Goal: Task Accomplishment & Management: Use online tool/utility

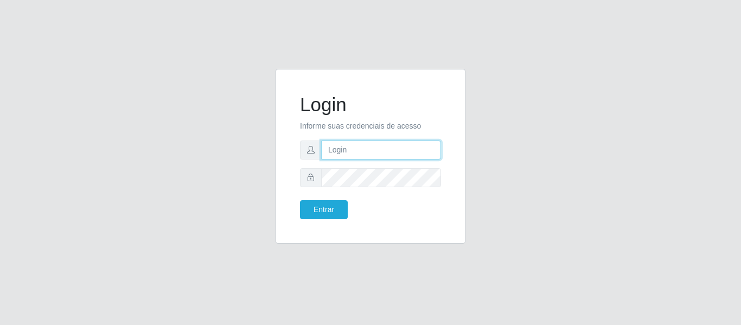
click at [344, 146] on input "text" at bounding box center [381, 149] width 120 height 19
type input "[EMAIL_ADDRESS][DOMAIN_NAME]"
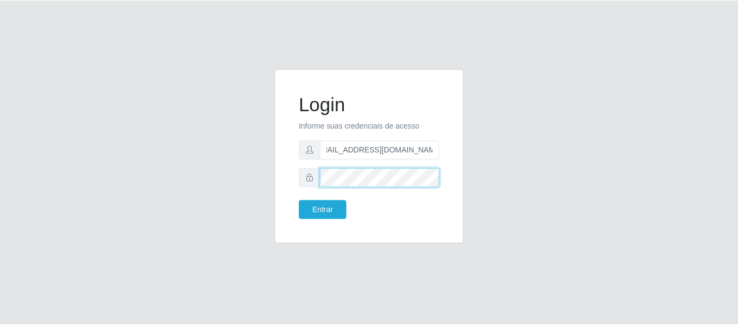
scroll to position [0, 0]
click at [300, 200] on button "Entrar" at bounding box center [324, 209] width 48 height 19
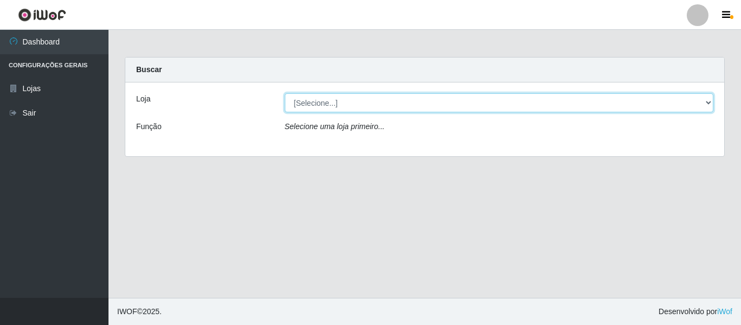
click at [704, 105] on select "[Selecione...] SuperFácil Atacado - São Gonçalo do Amarante" at bounding box center [499, 102] width 429 height 19
select select "408"
click at [285, 93] on select "[Selecione...] SuperFácil Atacado - São Gonçalo do Amarante" at bounding box center [499, 102] width 429 height 19
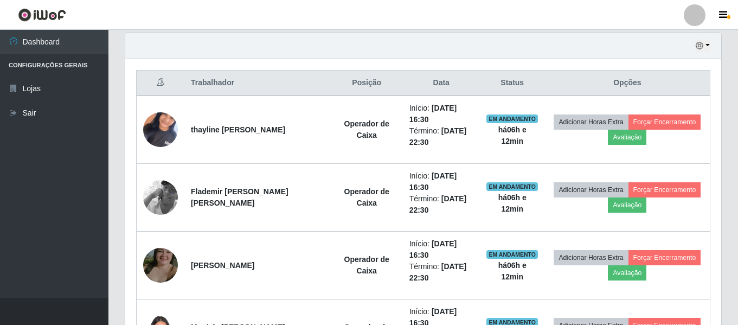
scroll to position [434, 0]
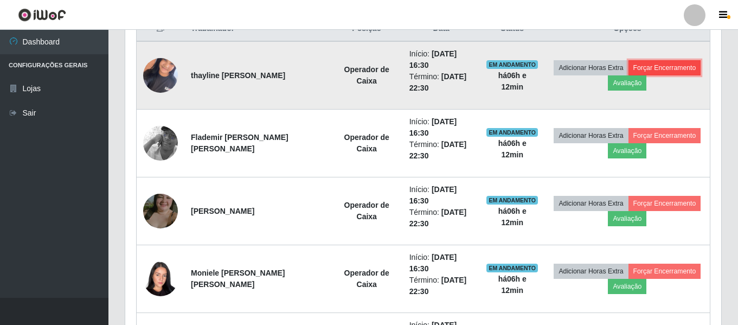
click at [669, 66] on button "Forçar Encerramento" at bounding box center [665, 67] width 73 height 15
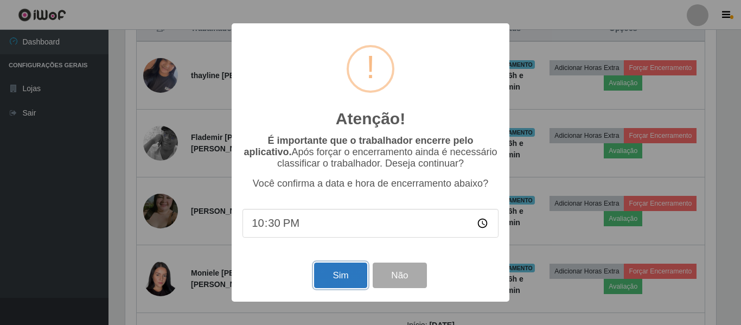
click at [353, 274] on button "Sim" at bounding box center [340, 275] width 53 height 25
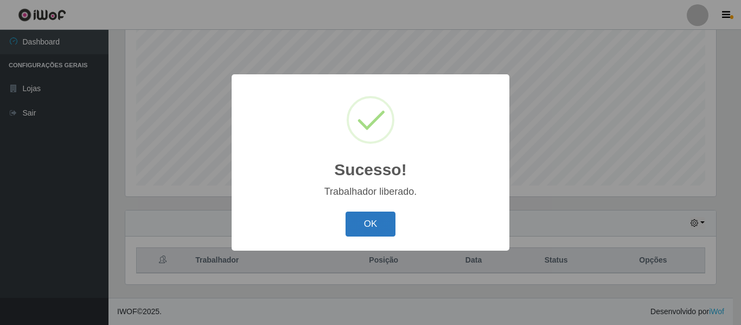
click at [385, 224] on button "OK" at bounding box center [371, 224] width 50 height 25
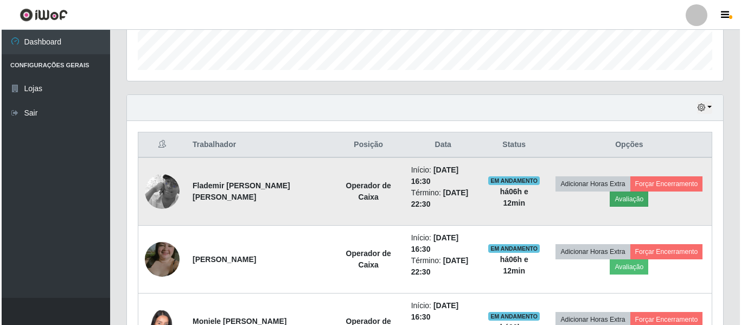
scroll to position [365, 0]
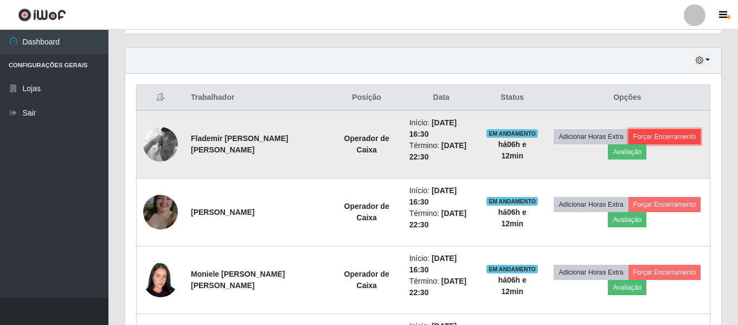
click at [643, 131] on button "Forçar Encerramento" at bounding box center [665, 136] width 73 height 15
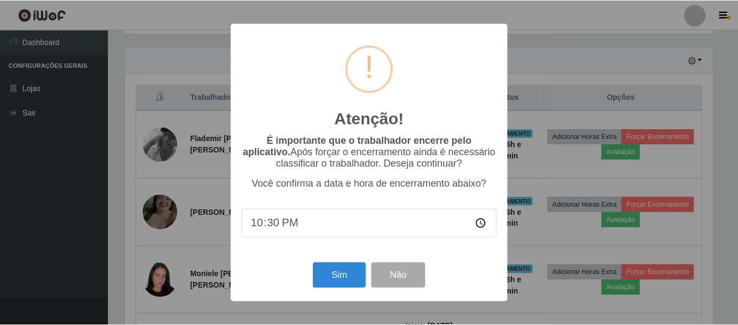
scroll to position [225, 591]
click at [345, 277] on button "Sim" at bounding box center [340, 275] width 53 height 25
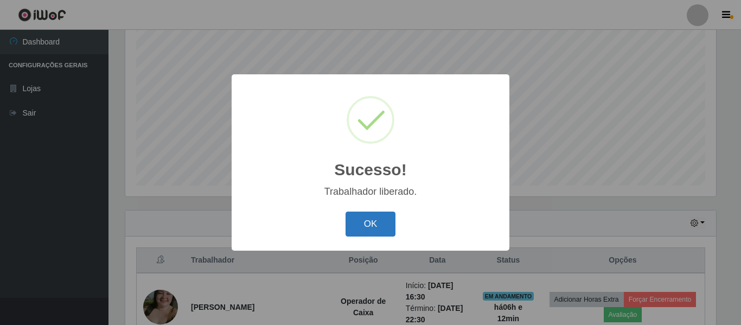
click at [380, 227] on button "OK" at bounding box center [371, 224] width 50 height 25
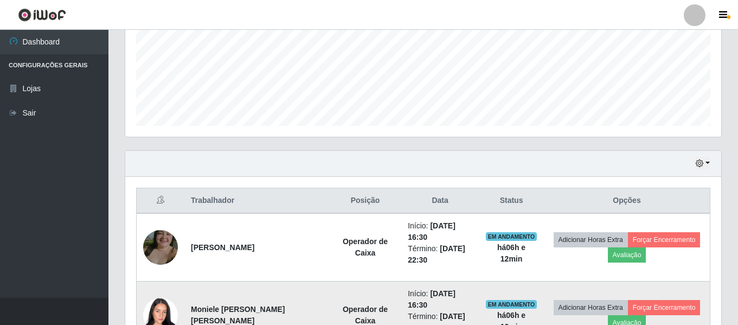
scroll to position [365, 0]
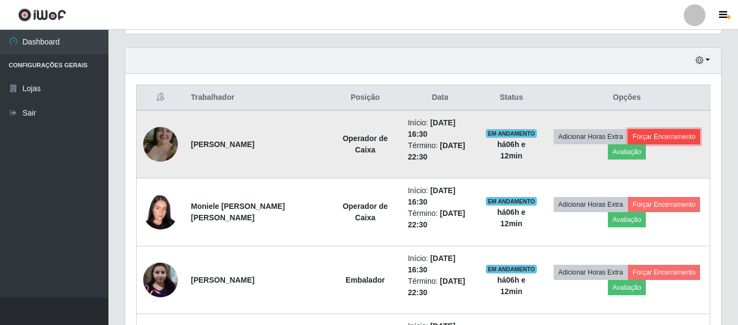
click at [660, 133] on button "Forçar Encerramento" at bounding box center [664, 136] width 73 height 15
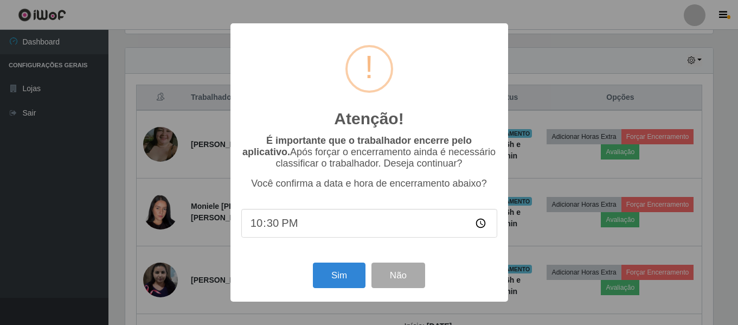
scroll to position [225, 591]
click at [346, 271] on button "Sim" at bounding box center [340, 275] width 53 height 25
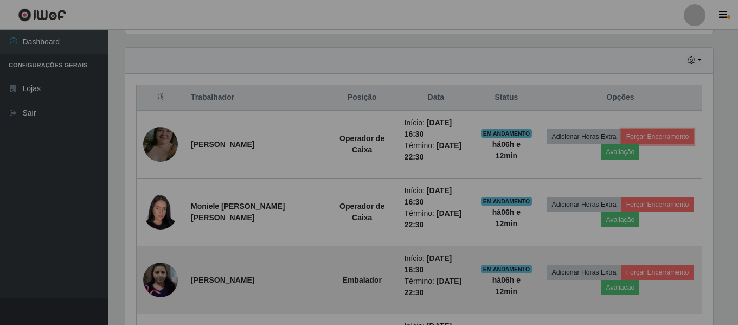
scroll to position [0, 0]
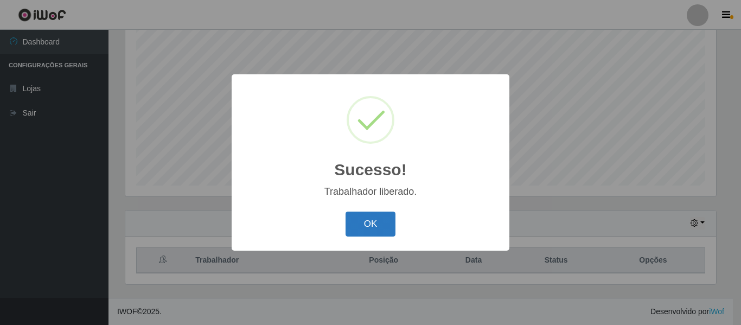
click at [386, 227] on button "OK" at bounding box center [371, 224] width 50 height 25
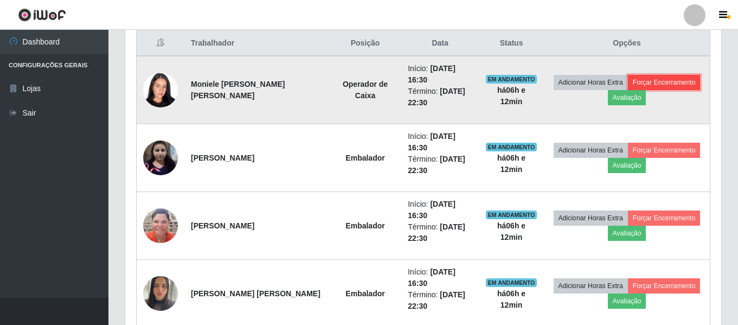
click at [654, 82] on button "Forçar Encerramento" at bounding box center [664, 82] width 73 height 15
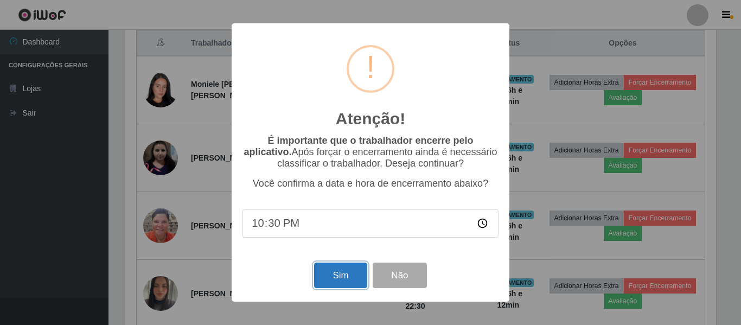
click at [353, 272] on button "Sim" at bounding box center [340, 275] width 53 height 25
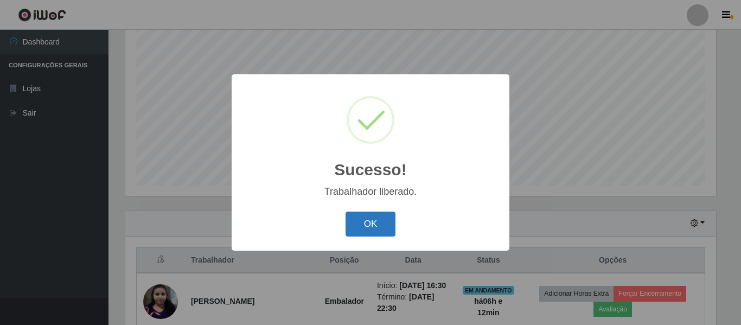
click at [375, 224] on button "OK" at bounding box center [371, 224] width 50 height 25
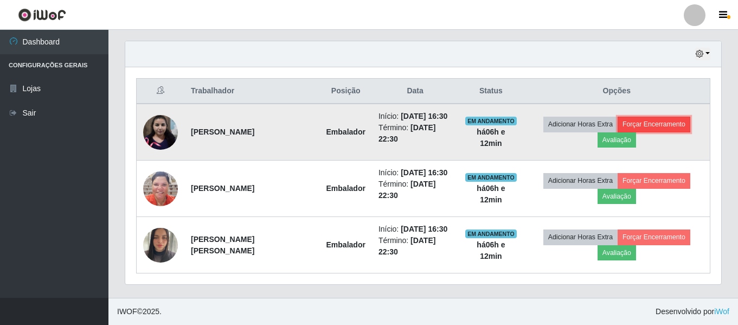
click at [638, 124] on button "Forçar Encerramento" at bounding box center [654, 124] width 73 height 15
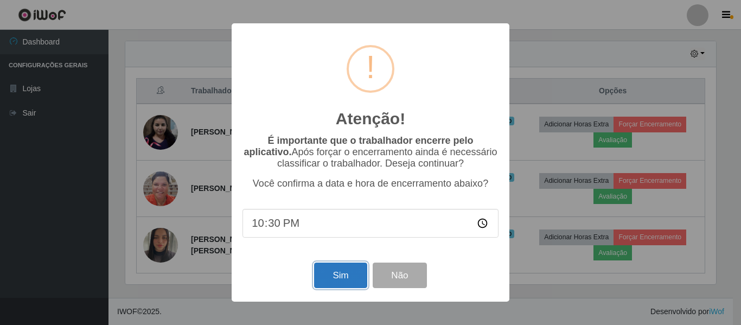
click at [345, 272] on button "Sim" at bounding box center [340, 275] width 53 height 25
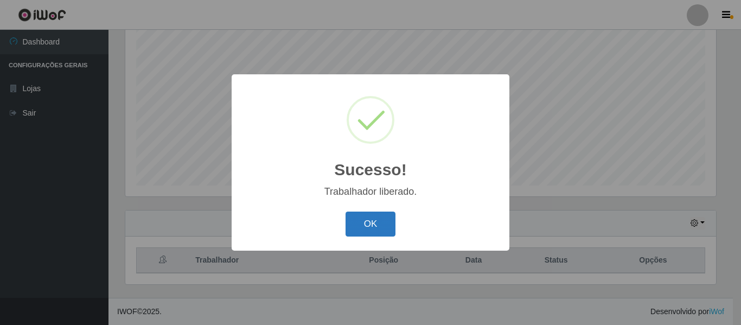
click at [376, 226] on button "OK" at bounding box center [371, 224] width 50 height 25
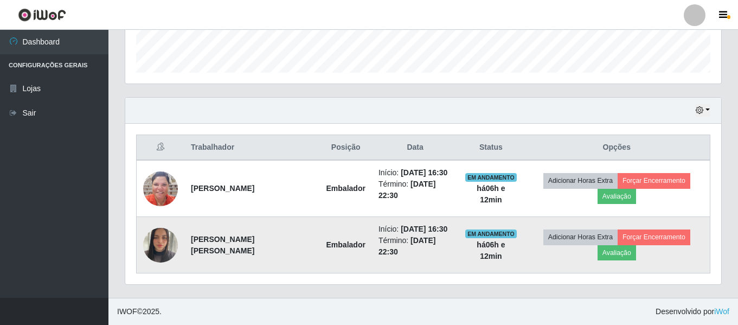
click at [151, 247] on img at bounding box center [160, 245] width 35 height 46
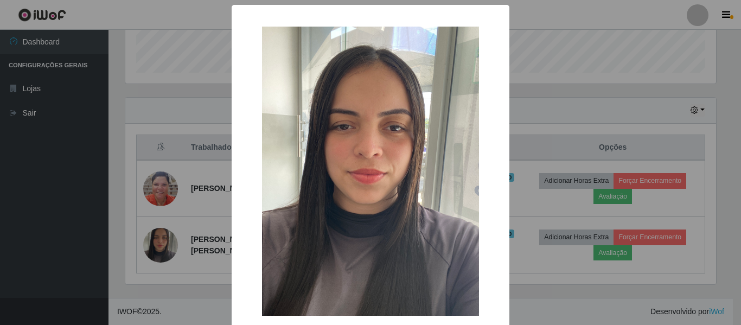
click at [666, 182] on div "× OK Cancel" at bounding box center [370, 162] width 741 height 325
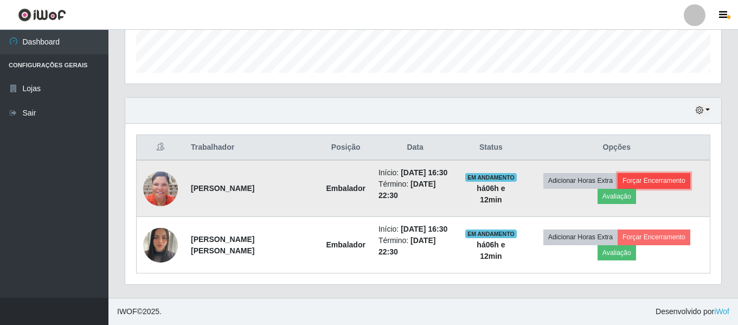
click at [666, 181] on button "Forçar Encerramento" at bounding box center [654, 180] width 73 height 15
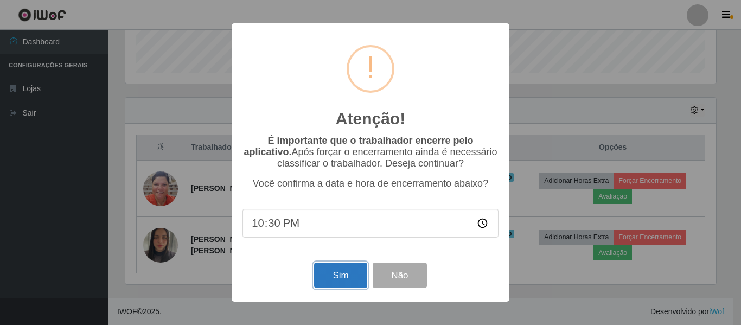
click at [343, 281] on button "Sim" at bounding box center [340, 275] width 53 height 25
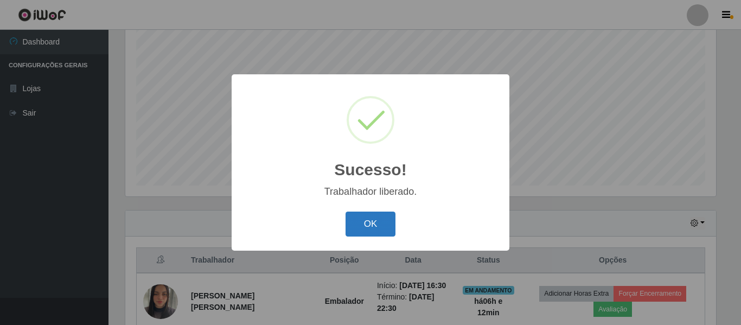
click at [378, 228] on button "OK" at bounding box center [371, 224] width 50 height 25
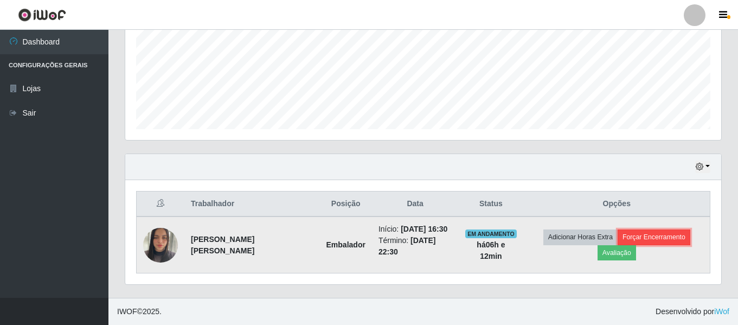
click at [644, 237] on button "Forçar Encerramento" at bounding box center [654, 236] width 73 height 15
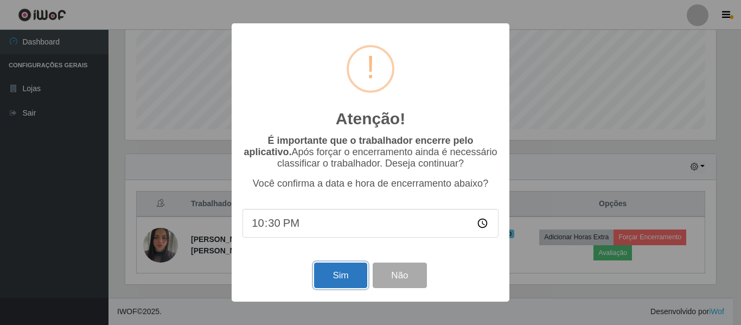
click at [338, 274] on button "Sim" at bounding box center [340, 275] width 53 height 25
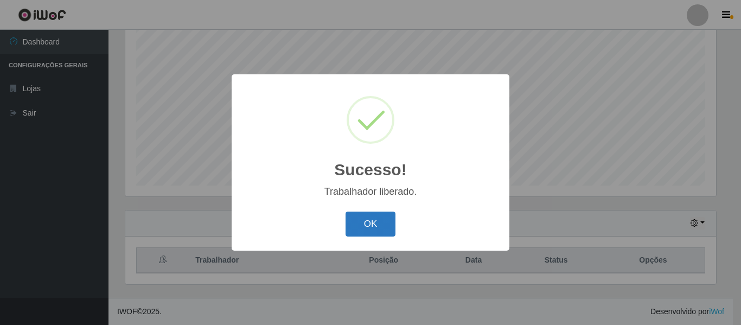
click at [378, 222] on button "OK" at bounding box center [371, 224] width 50 height 25
